Goal: Check status: Check status

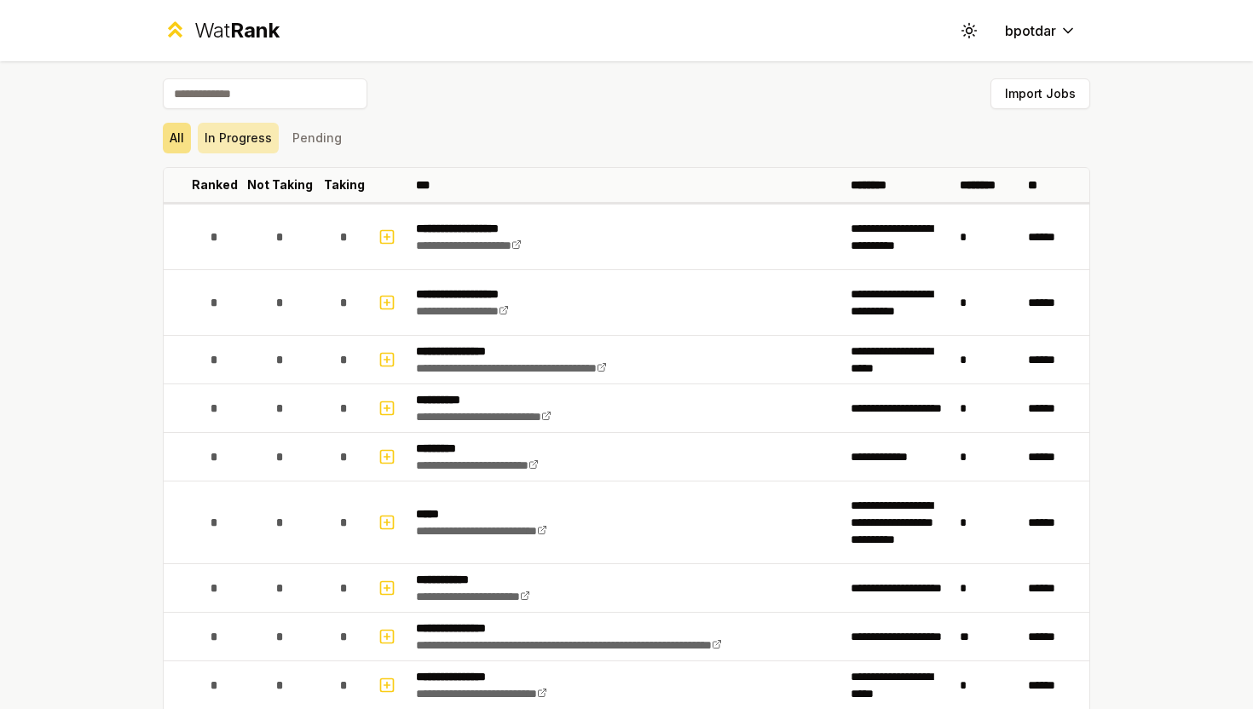
click at [257, 146] on button "In Progress" at bounding box center [238, 138] width 81 height 31
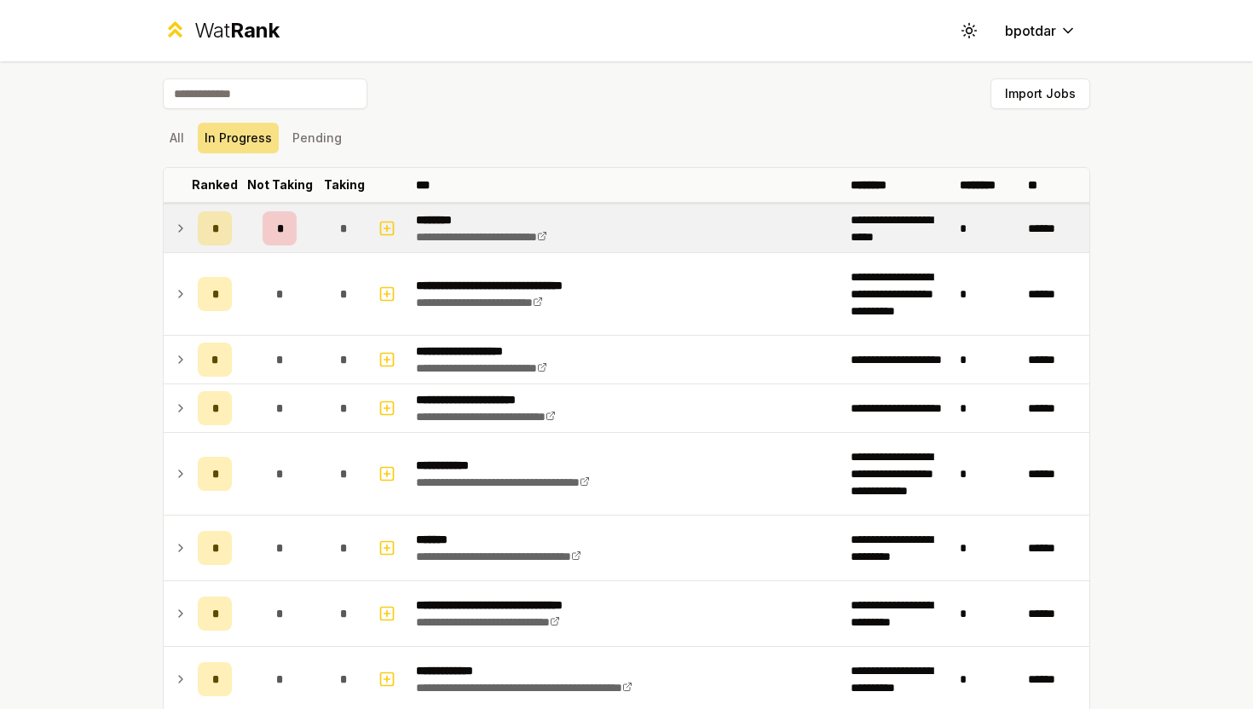
scroll to position [158, 0]
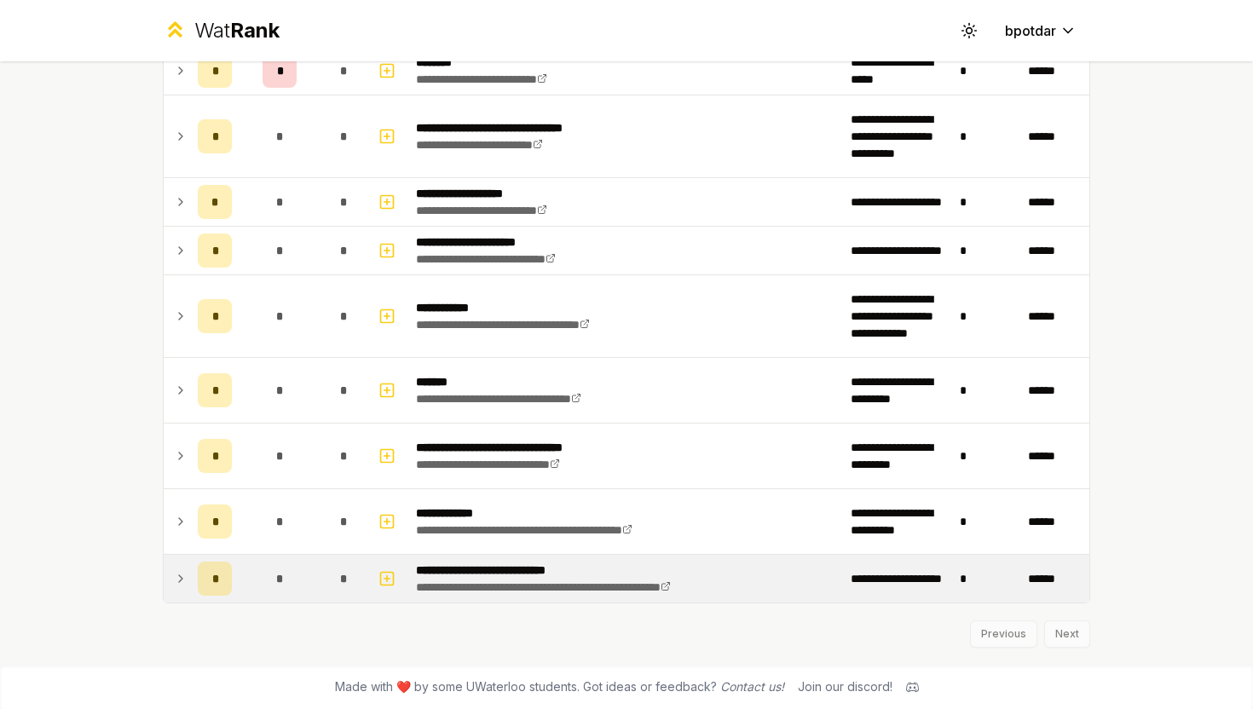
click at [179, 577] on icon at bounding box center [181, 578] width 14 height 20
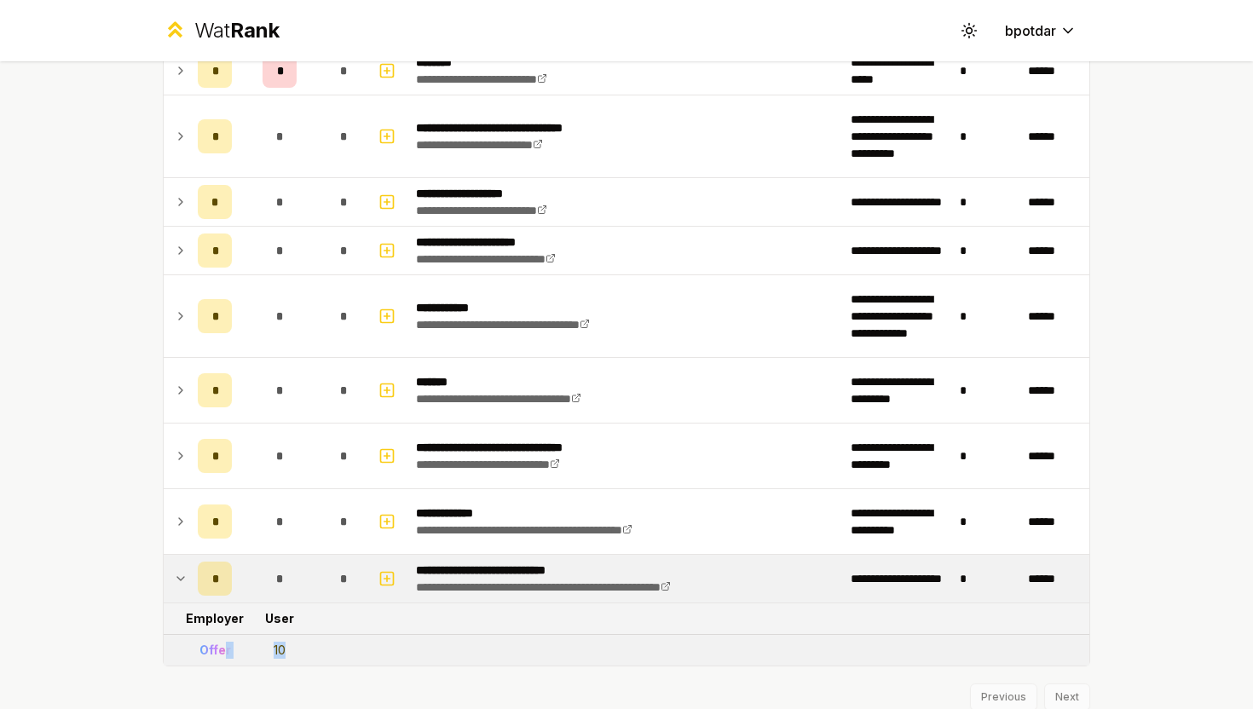
drag, startPoint x: 294, startPoint y: 642, endPoint x: 219, endPoint y: 642, distance: 75.0
click at [220, 642] on tr "Offer 10" at bounding box center [626, 650] width 925 height 31
drag, startPoint x: 191, startPoint y: 649, endPoint x: 329, endPoint y: 649, distance: 138.1
click at [329, 649] on tr "Offer 10" at bounding box center [626, 650] width 925 height 31
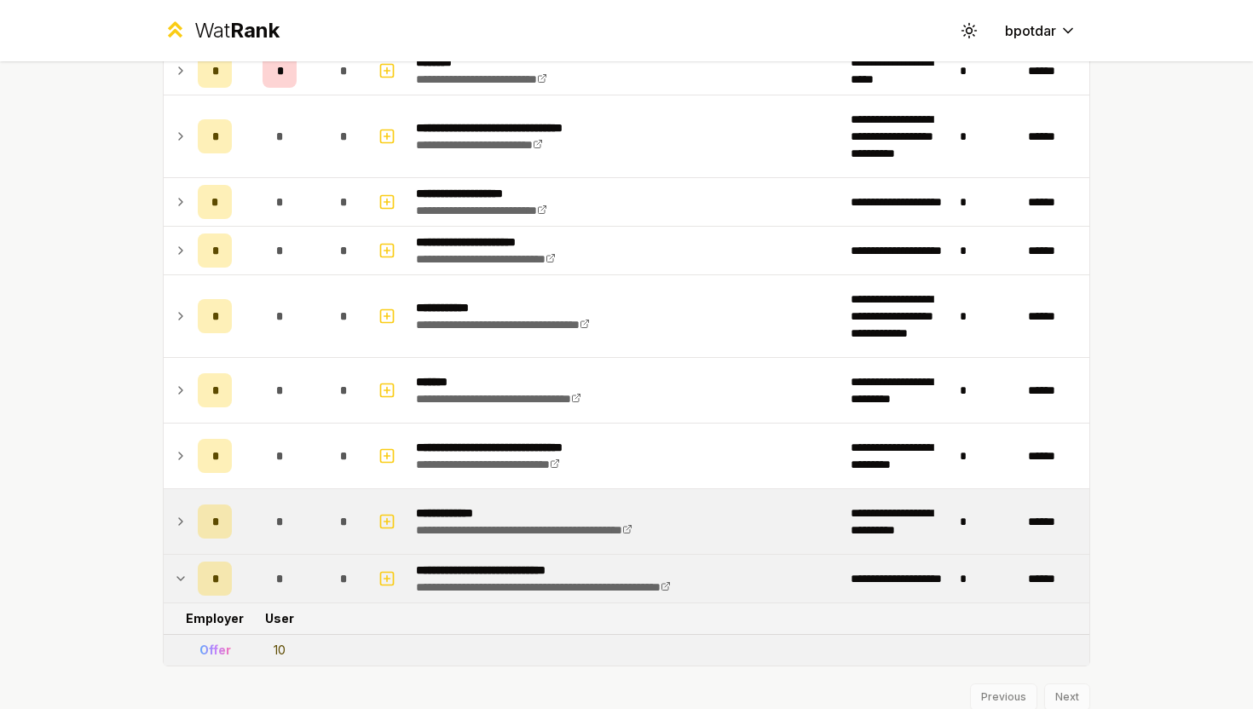
click at [292, 501] on td "*" at bounding box center [280, 521] width 82 height 65
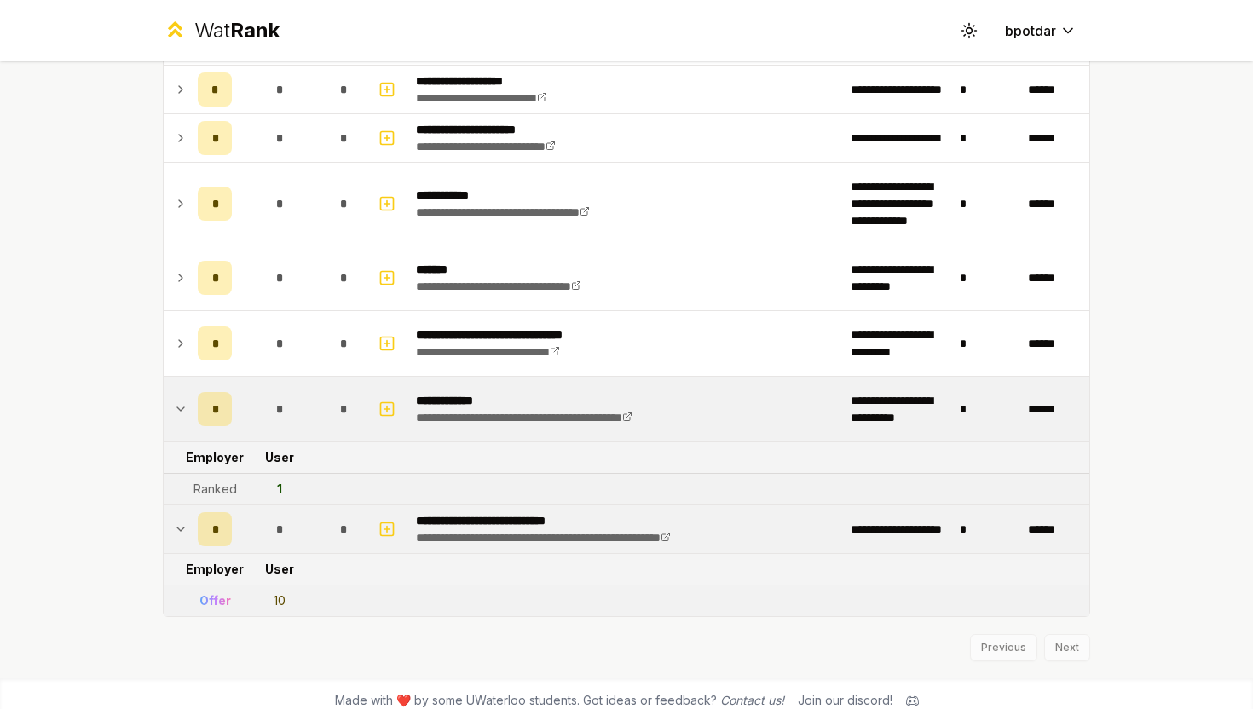
scroll to position [284, 0]
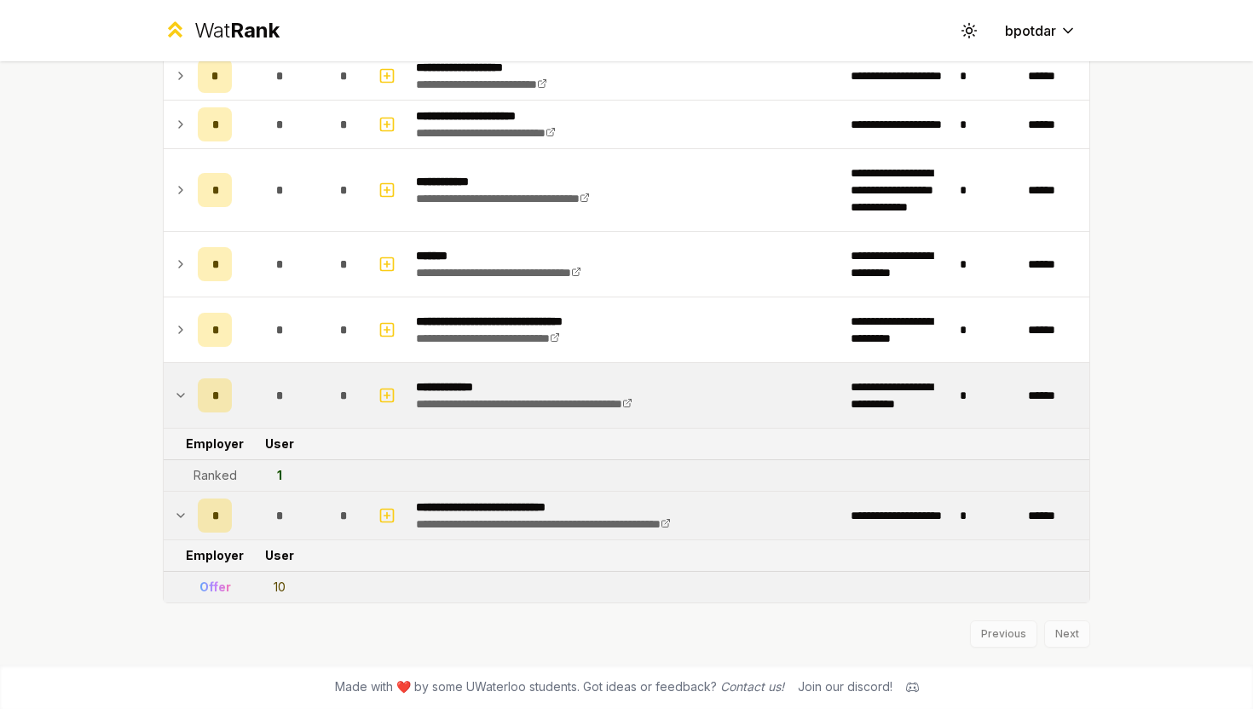
click at [386, 452] on tr "Employer User" at bounding box center [626, 445] width 925 height 32
click at [184, 510] on icon at bounding box center [181, 515] width 14 height 20
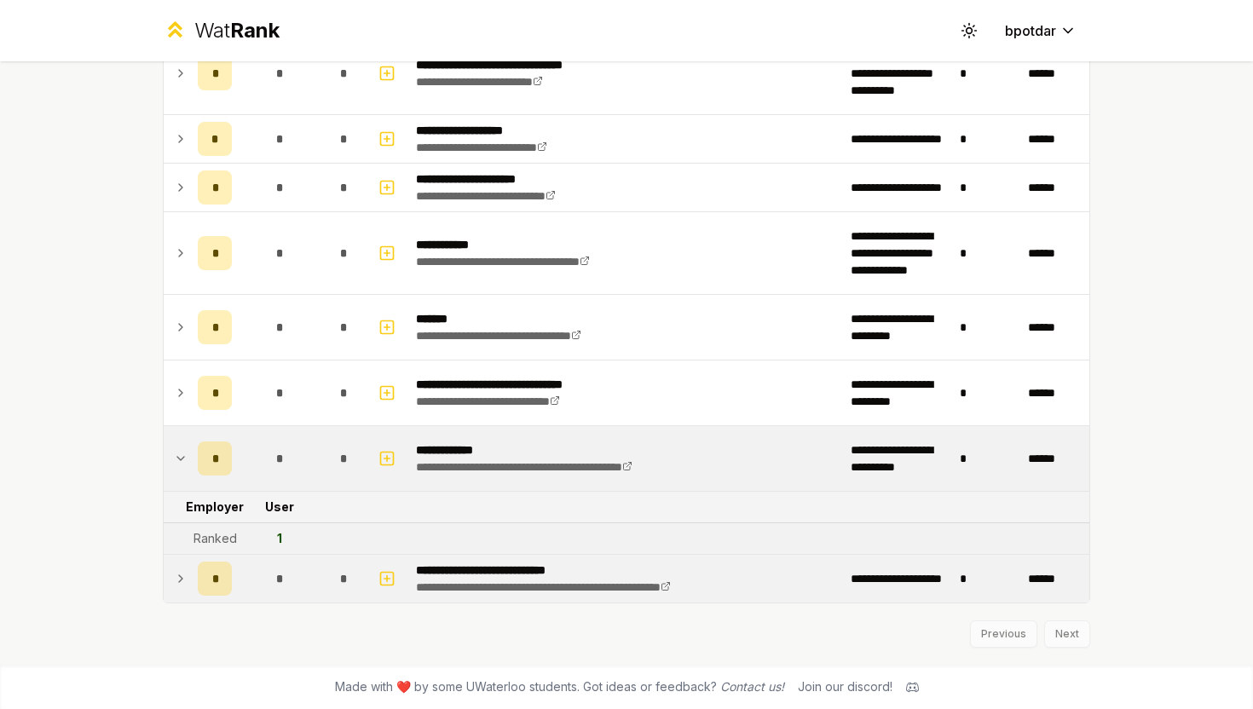
scroll to position [221, 0]
click at [182, 567] on td at bounding box center [177, 579] width 27 height 48
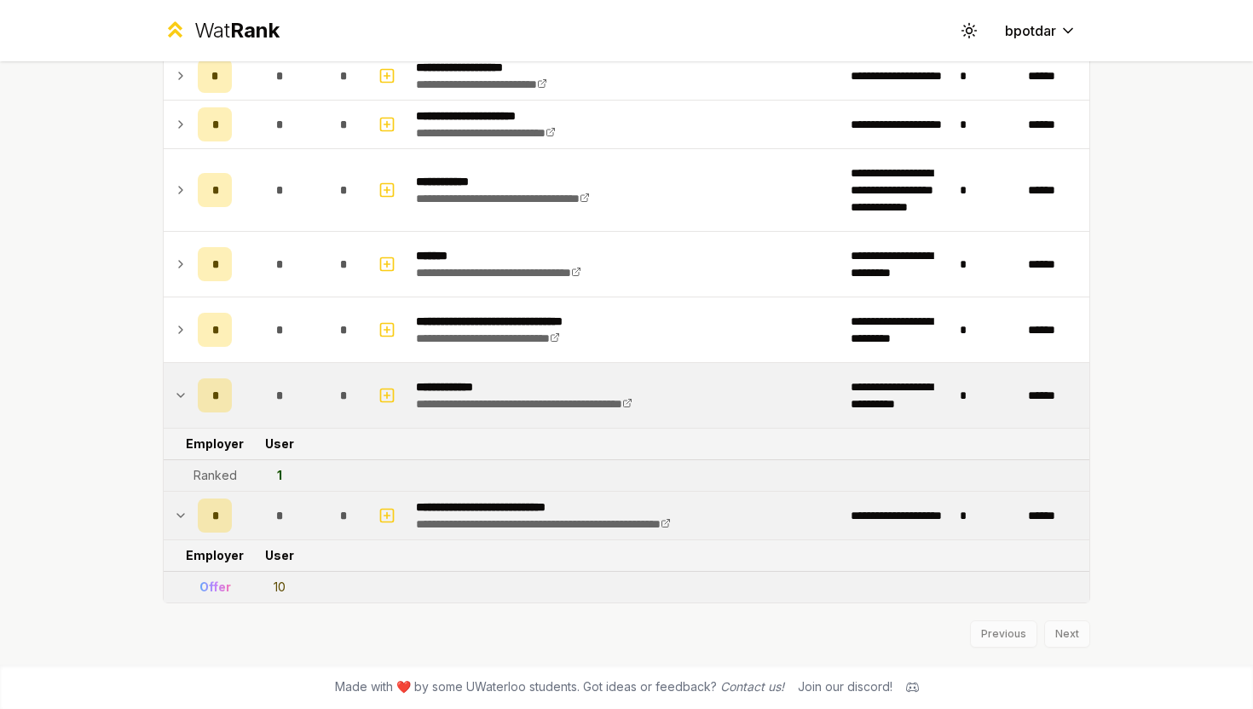
click at [175, 395] on icon at bounding box center [181, 395] width 14 height 20
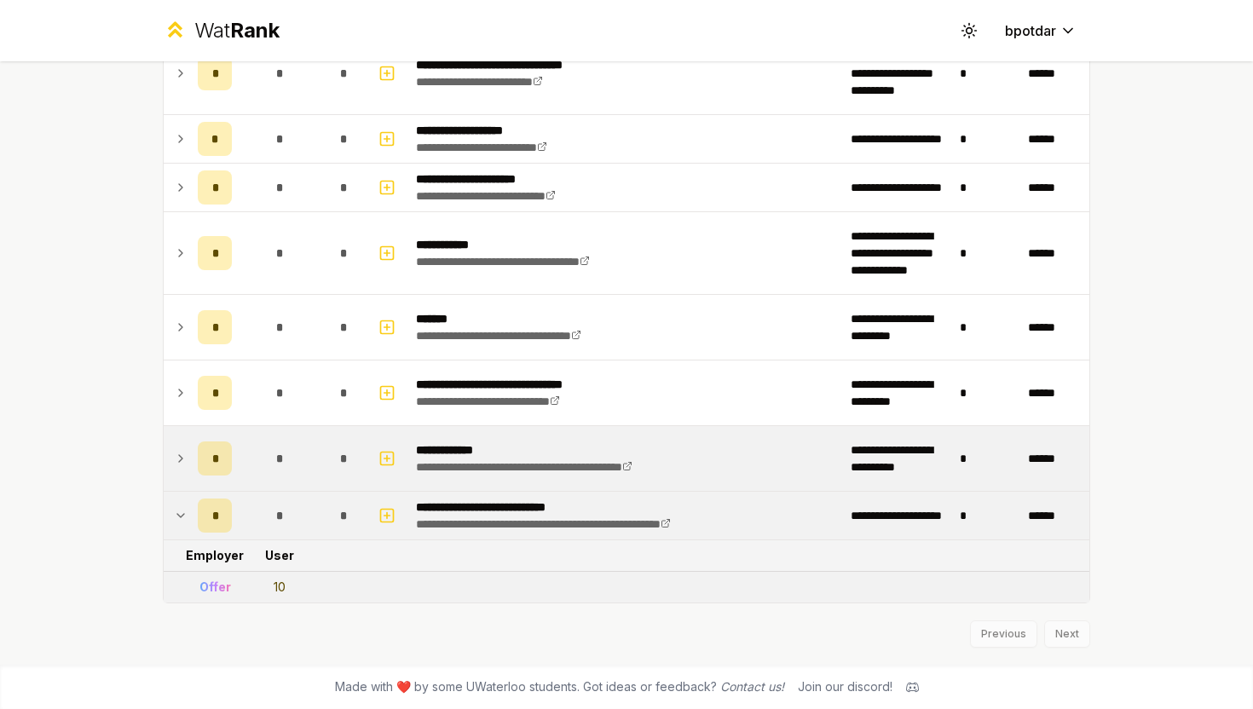
click at [175, 395] on icon at bounding box center [181, 393] width 14 height 20
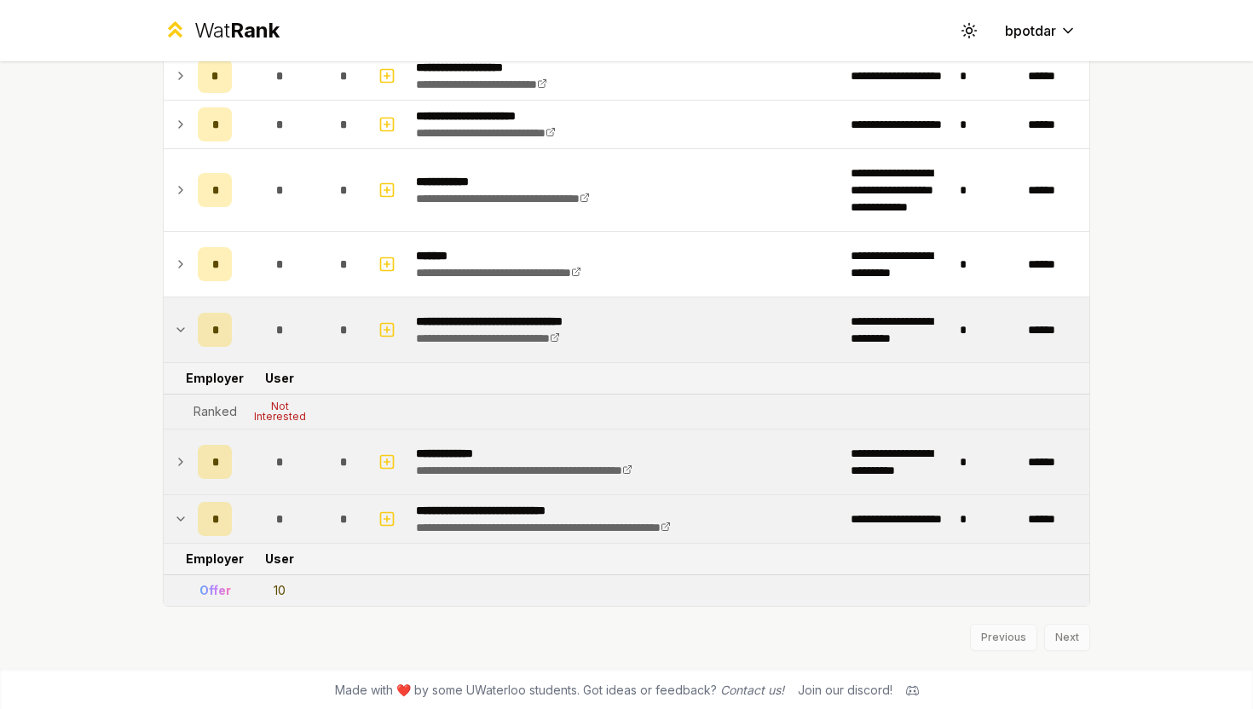
click at [187, 334] on icon at bounding box center [181, 330] width 14 height 20
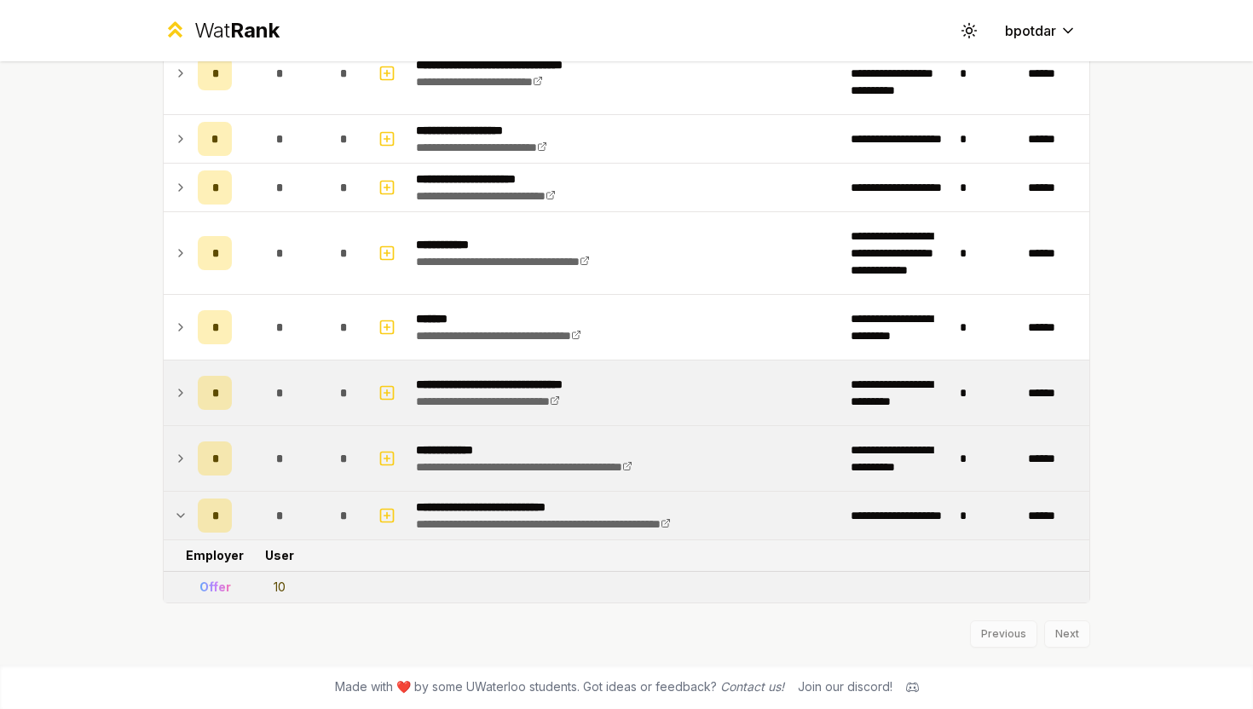
drag, startPoint x: 286, startPoint y: 577, endPoint x: 265, endPoint y: 577, distance: 21.3
click at [265, 577] on td "10" at bounding box center [280, 587] width 82 height 31
click at [287, 586] on td "10" at bounding box center [280, 587] width 82 height 31
click at [258, 582] on td "10" at bounding box center [280, 587] width 82 height 31
click at [176, 505] on icon at bounding box center [181, 515] width 14 height 20
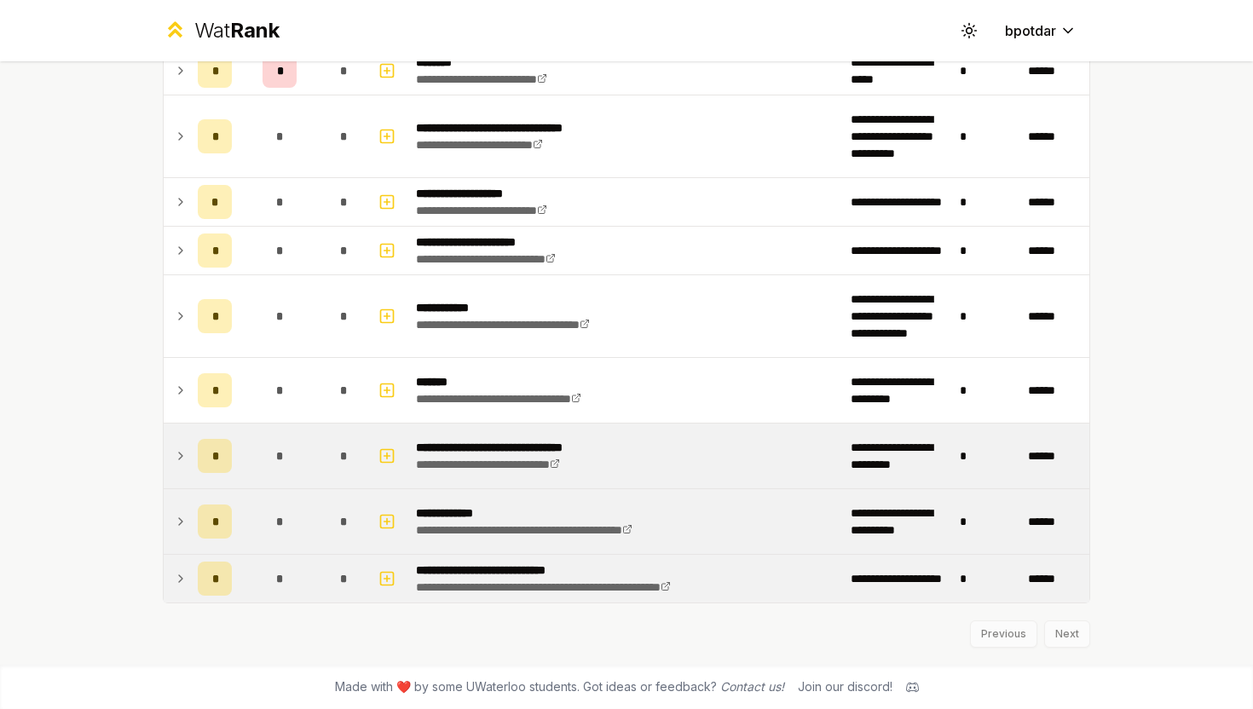
click at [188, 572] on td at bounding box center [177, 579] width 27 height 48
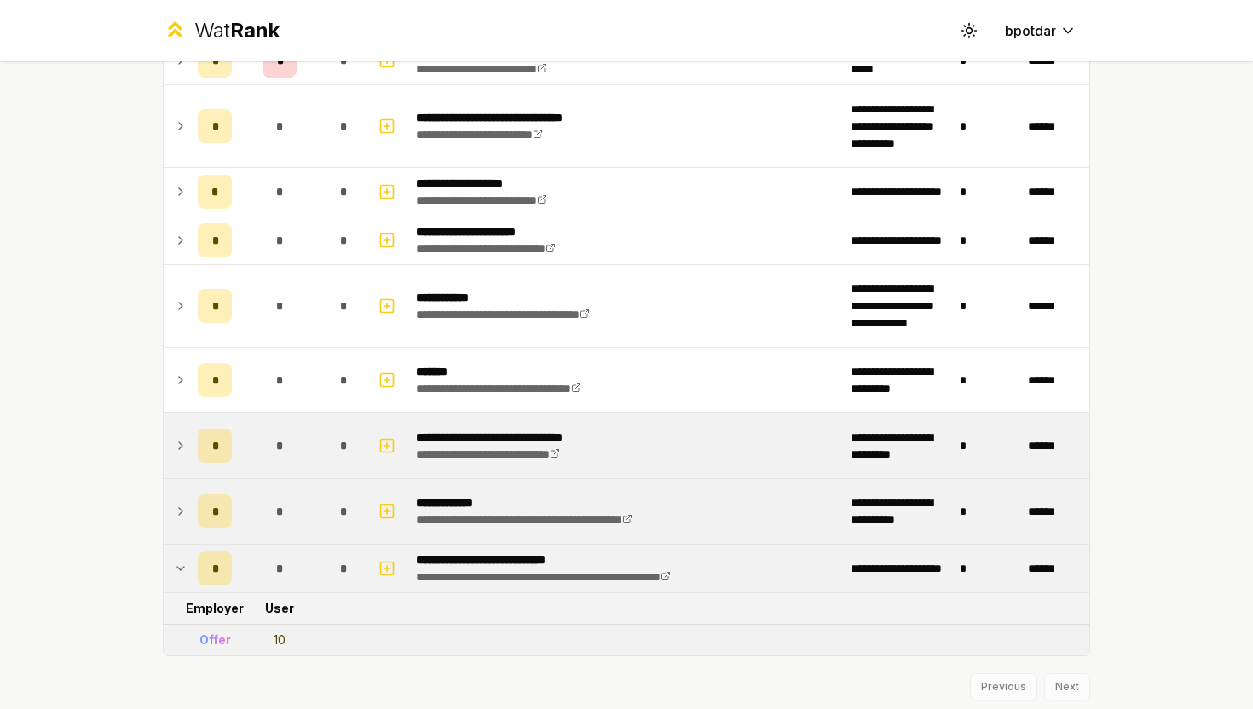
scroll to position [52, 0]
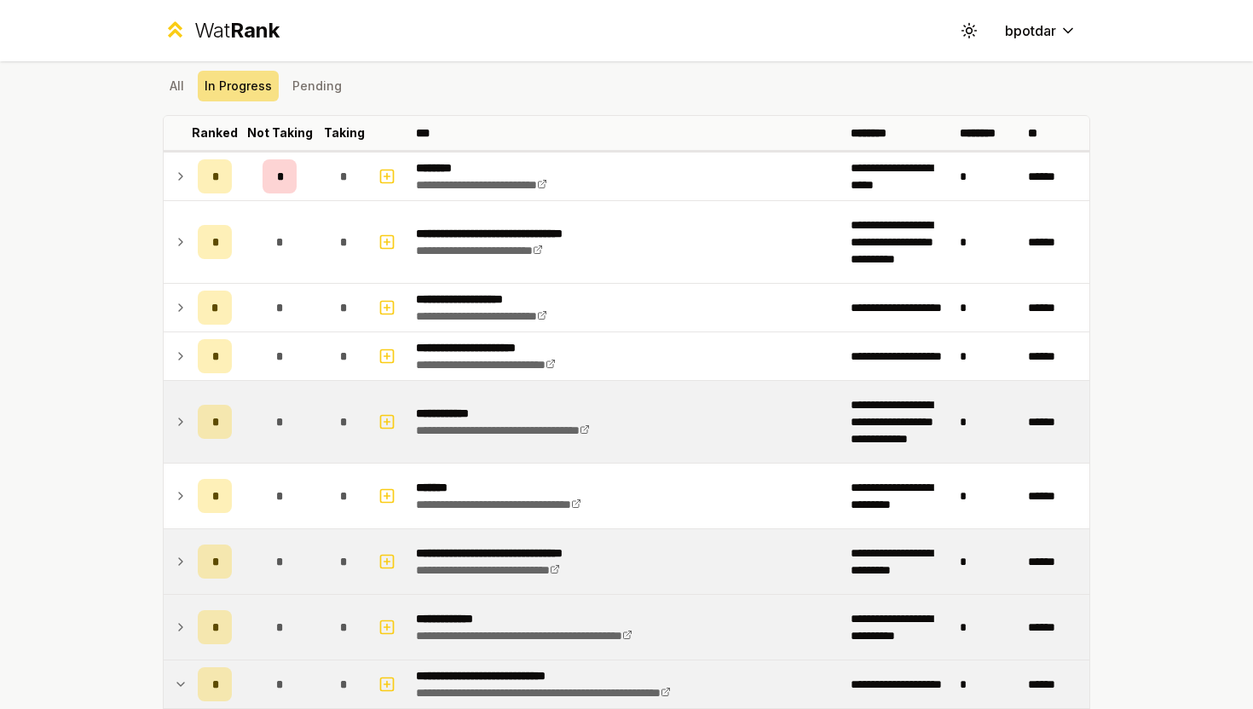
click at [185, 401] on td at bounding box center [177, 422] width 27 height 82
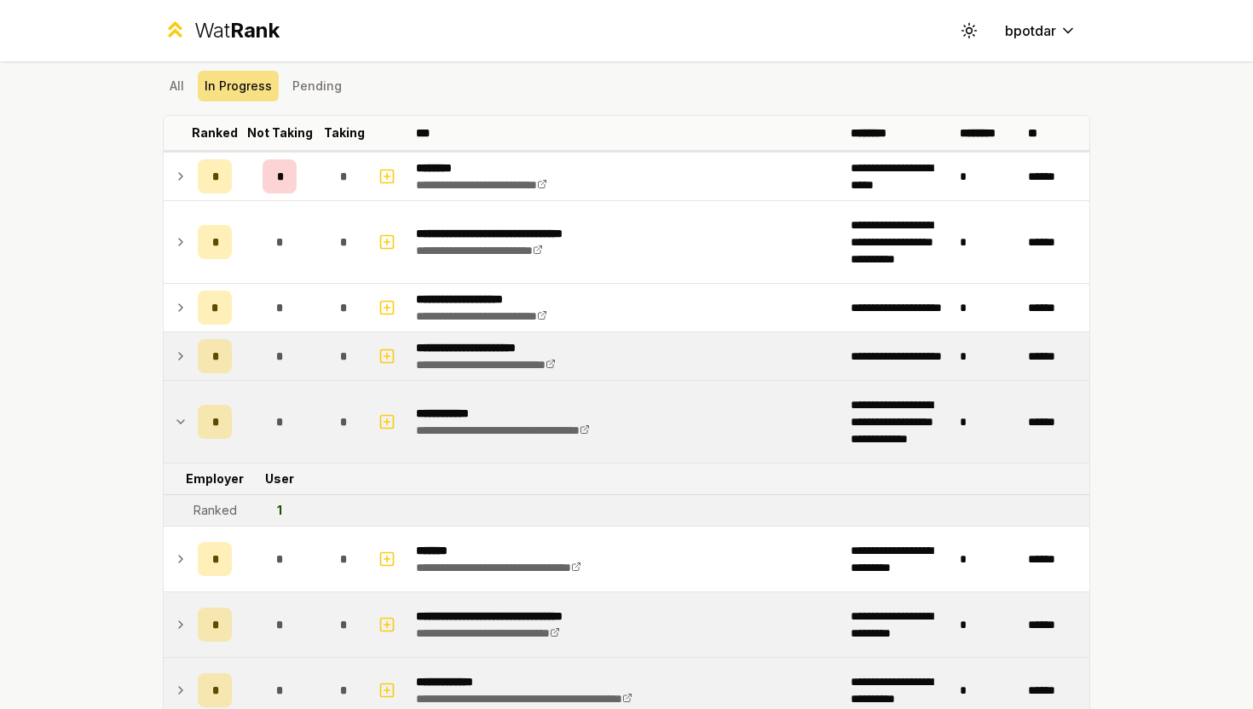
click at [191, 349] on td "*" at bounding box center [215, 356] width 48 height 48
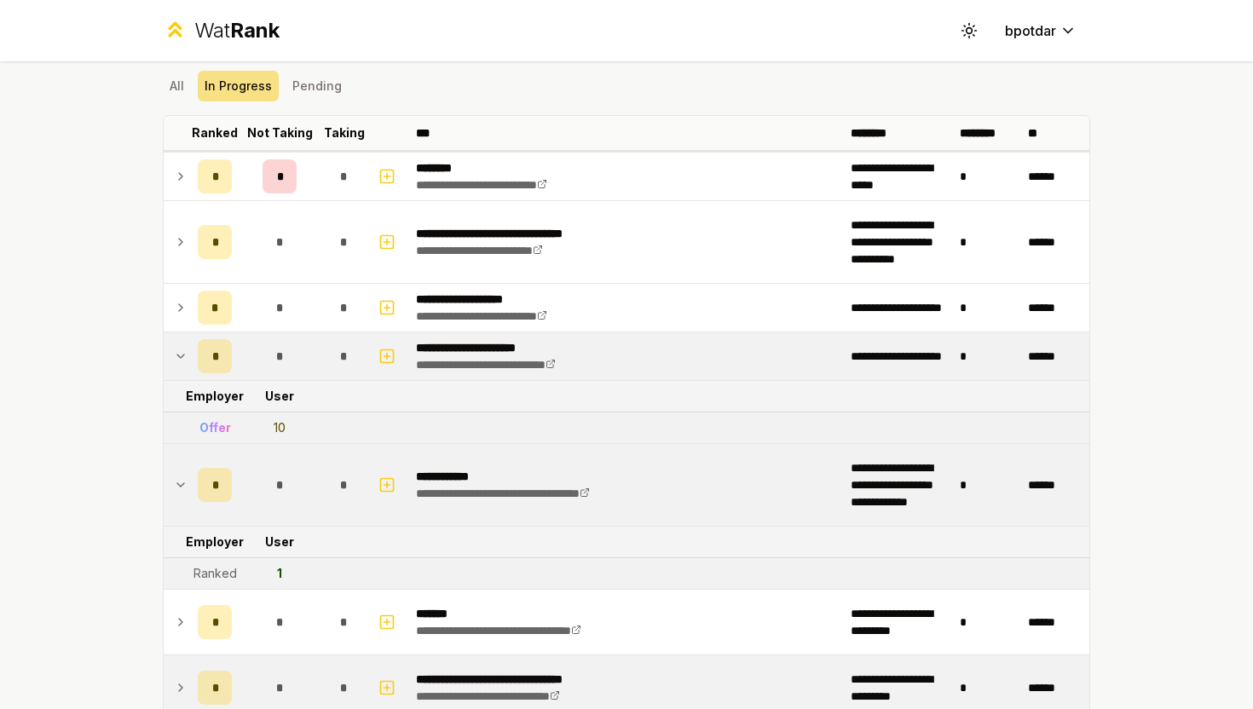
click at [276, 427] on div "10" at bounding box center [280, 427] width 12 height 17
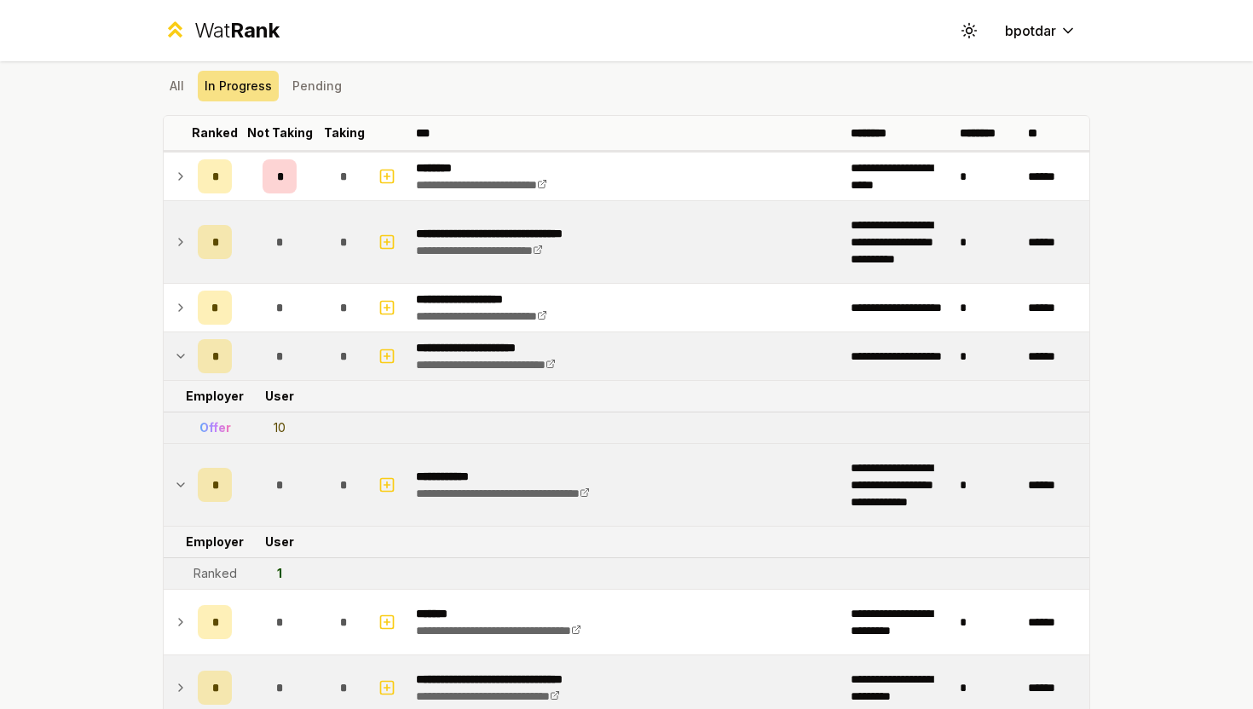
click at [195, 254] on td "*" at bounding box center [215, 242] width 48 height 82
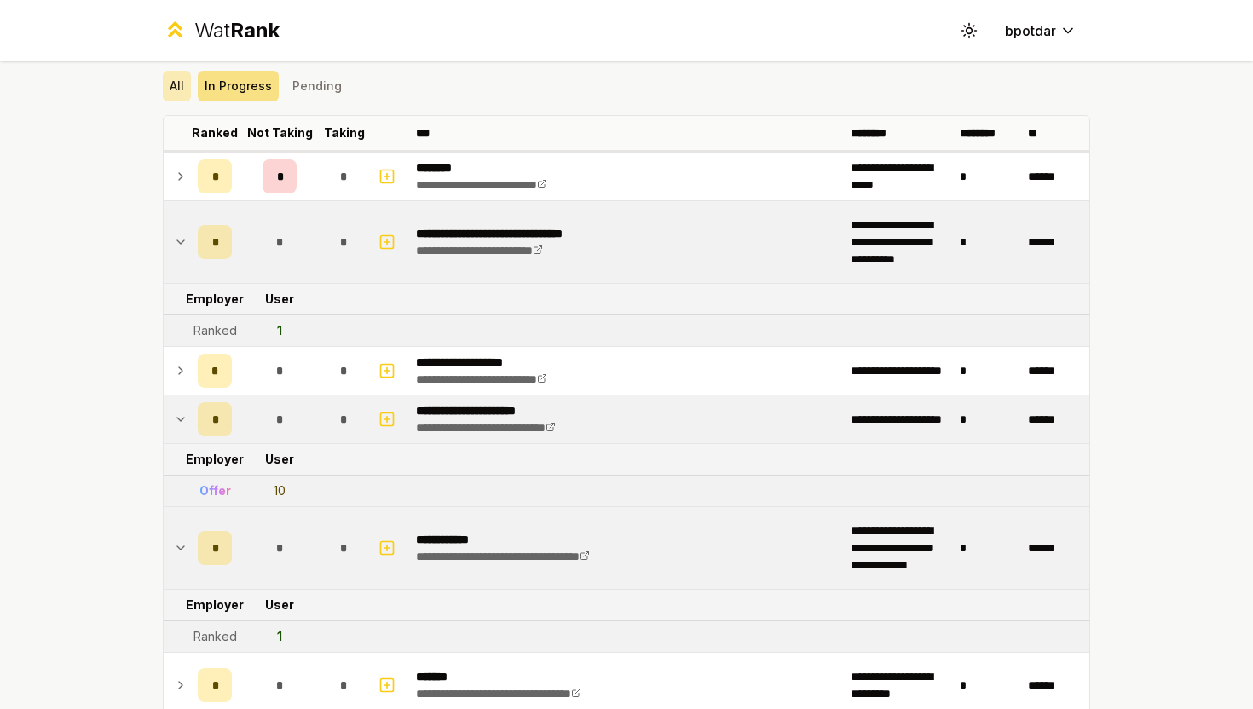
click at [179, 90] on button "All" at bounding box center [177, 86] width 28 height 31
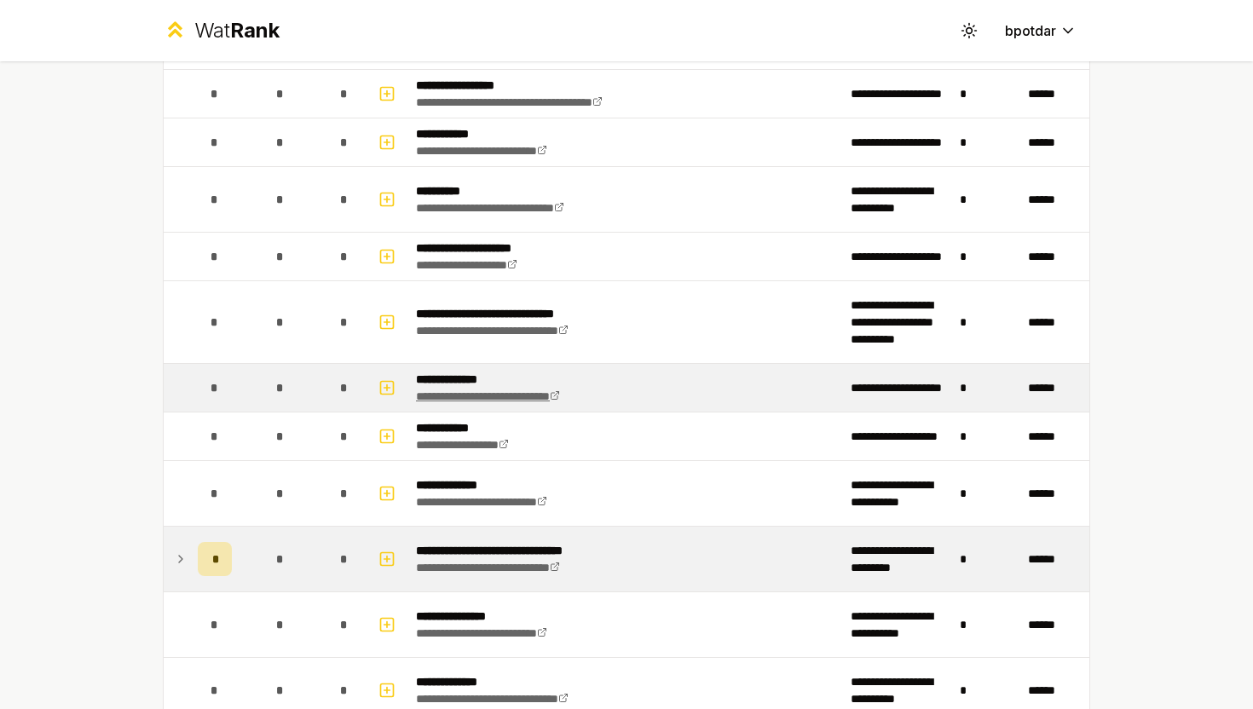
scroll to position [2665, 0]
